Goal: Find specific page/section: Find specific page/section

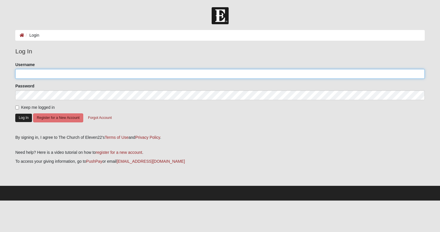
type input "LindaLindenmoyer"
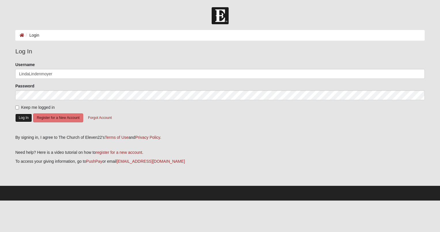
click at [22, 117] on button "Log In" at bounding box center [23, 117] width 17 height 8
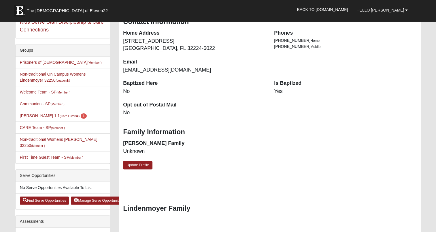
scroll to position [115, 0]
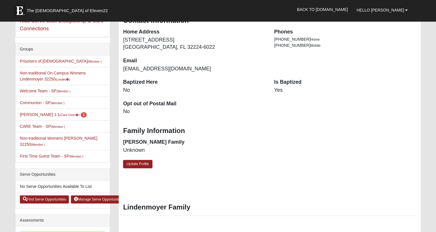
click at [54, 75] on li "Non-traditional On Campus Womens Lindenmoyer 32250 (Leader )" at bounding box center [63, 76] width 94 height 18
click at [71, 72] on link "Non-traditional On Campus Womens Lindenmoyer 32250 (Leader )" at bounding box center [53, 76] width 66 height 11
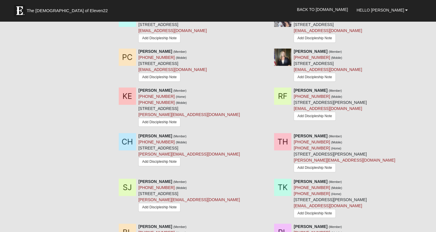
scroll to position [202, 0]
